Goal: Check status: Check status

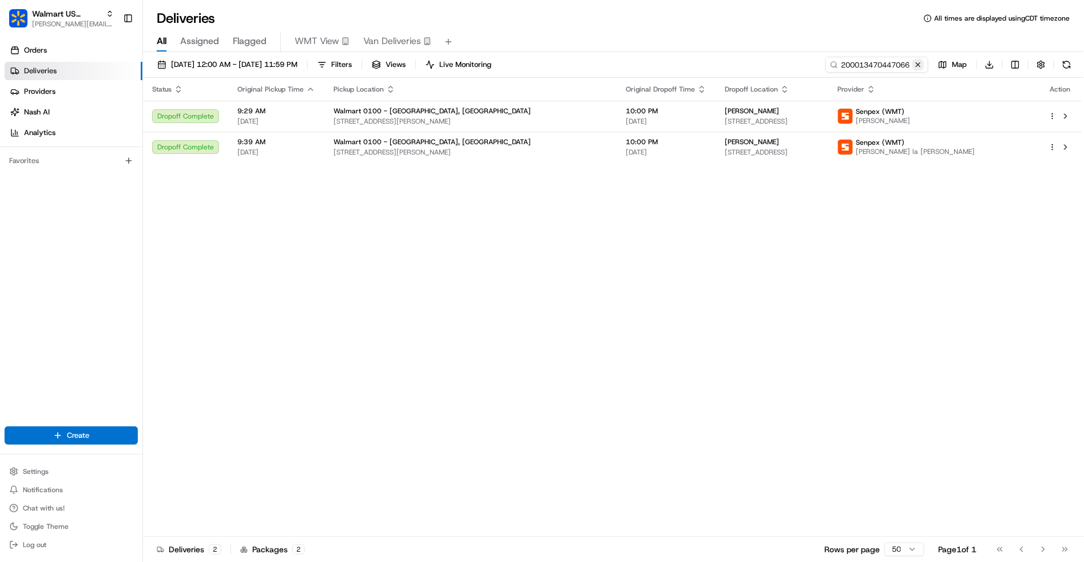
click at [921, 66] on button at bounding box center [917, 64] width 11 height 11
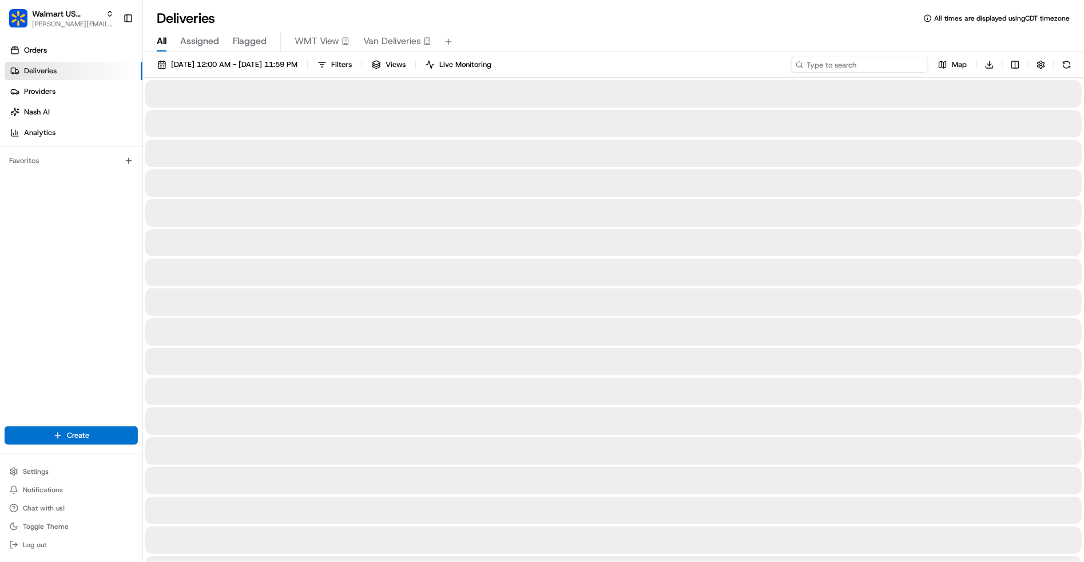
click at [873, 63] on input at bounding box center [859, 65] width 137 height 16
paste input "200013592233346"
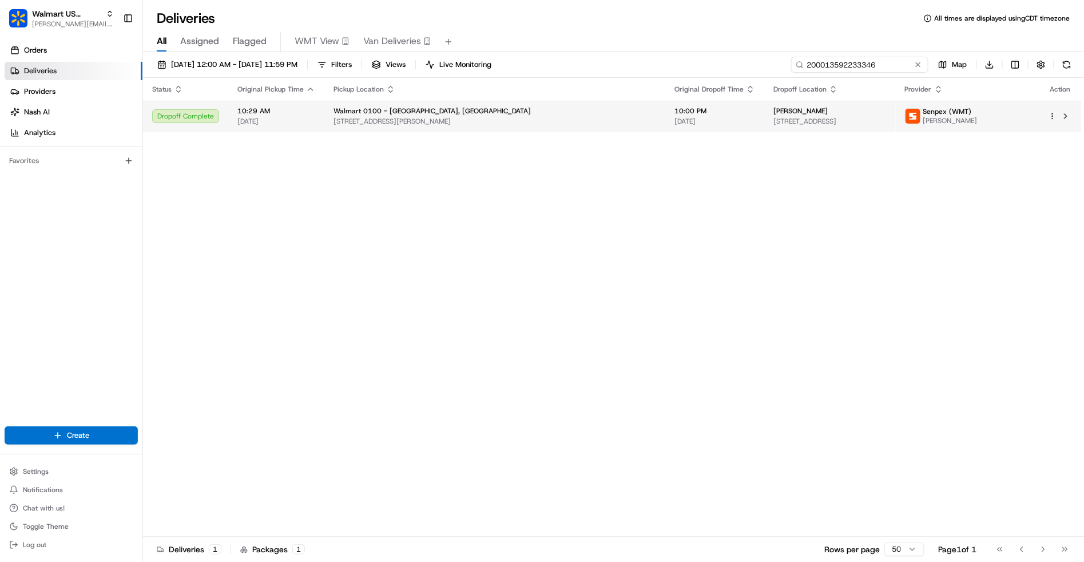
type input "200013592233346"
click at [339, 118] on span "406 S WALTON BLVD, BENTONVILLE, AR 72712, US" at bounding box center [495, 121] width 323 height 9
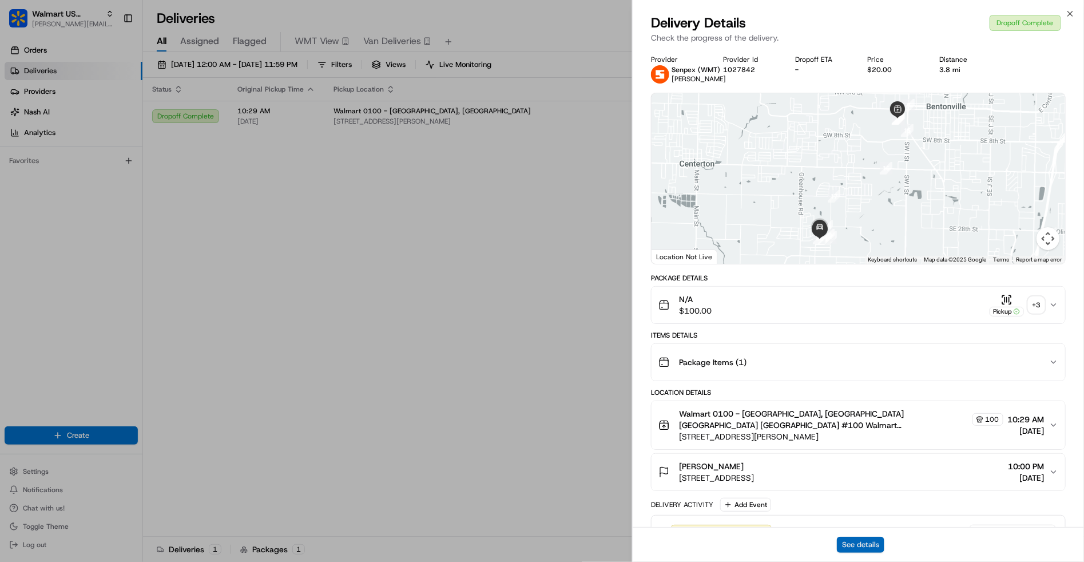
click at [860, 543] on button "See details" at bounding box center [860, 545] width 47 height 16
